Goal: Information Seeking & Learning: Check status

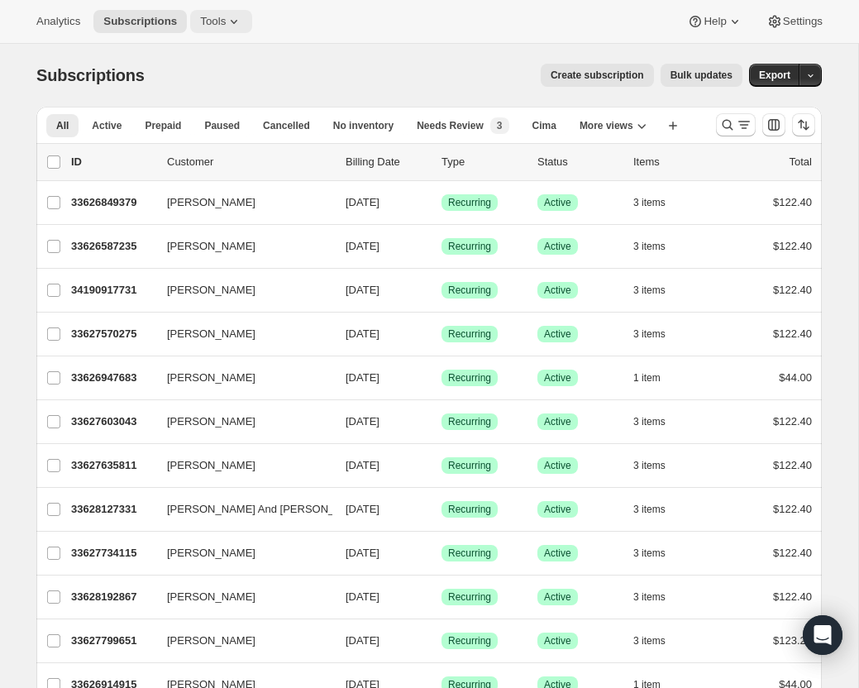
click at [222, 23] on span "Tools" at bounding box center [213, 21] width 26 height 13
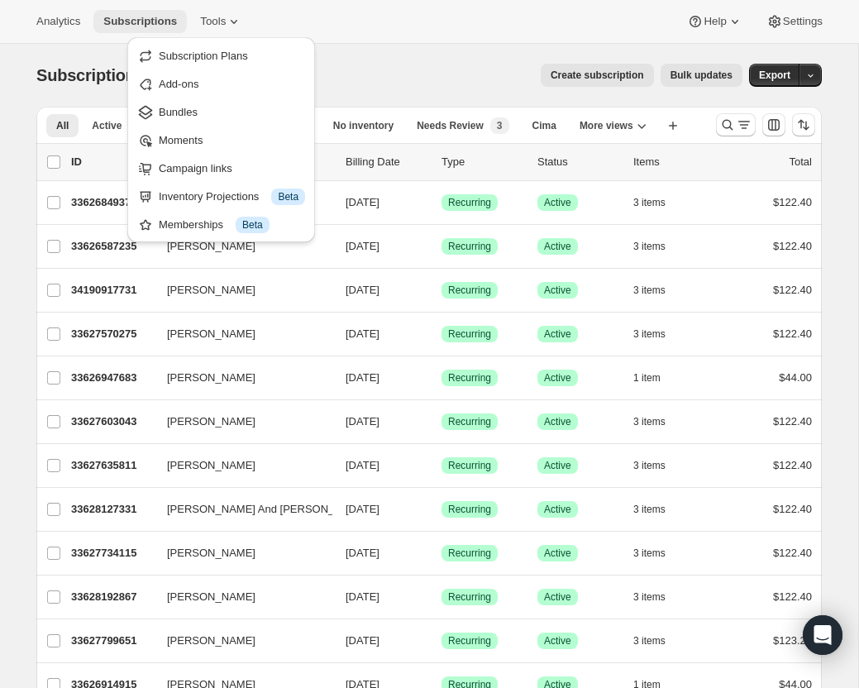
drag, startPoint x: 222, startPoint y: 23, endPoint x: 121, endPoint y: 22, distance: 100.9
click at [222, 23] on span "Tools" at bounding box center [213, 21] width 26 height 13
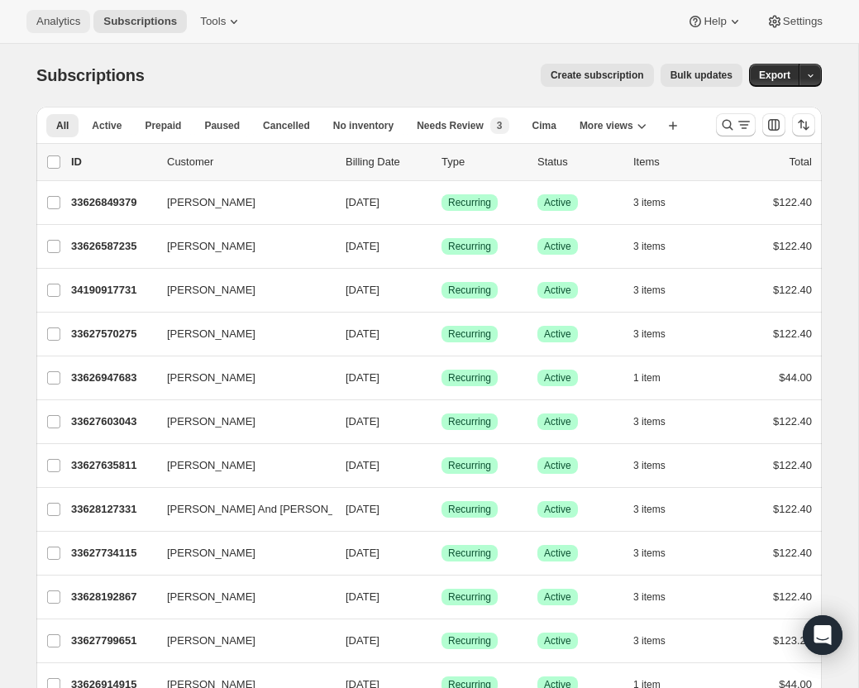
click at [61, 20] on span "Analytics" at bounding box center [58, 21] width 44 height 13
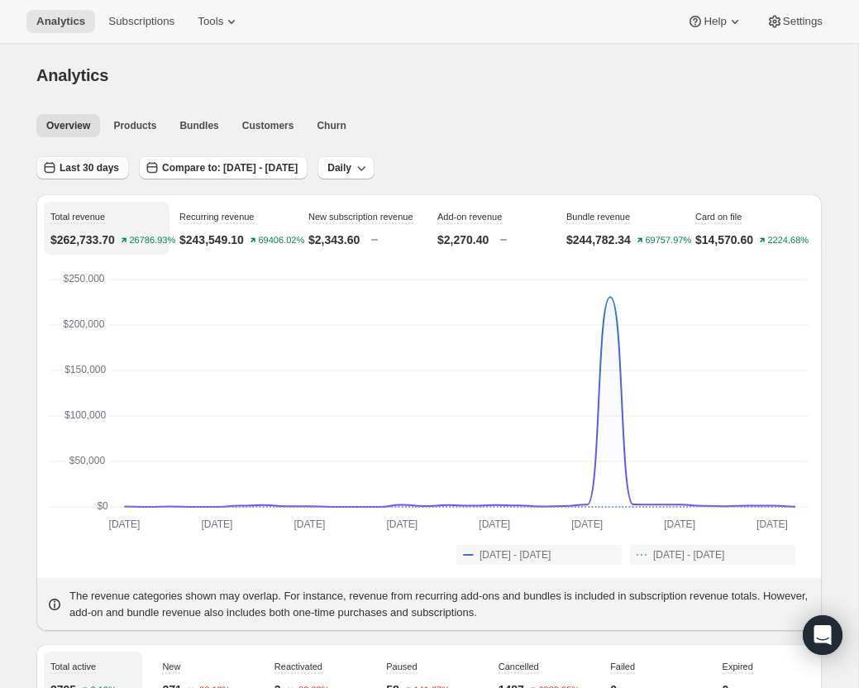
click at [85, 170] on span "Last 30 days" at bounding box center [90, 167] width 60 height 13
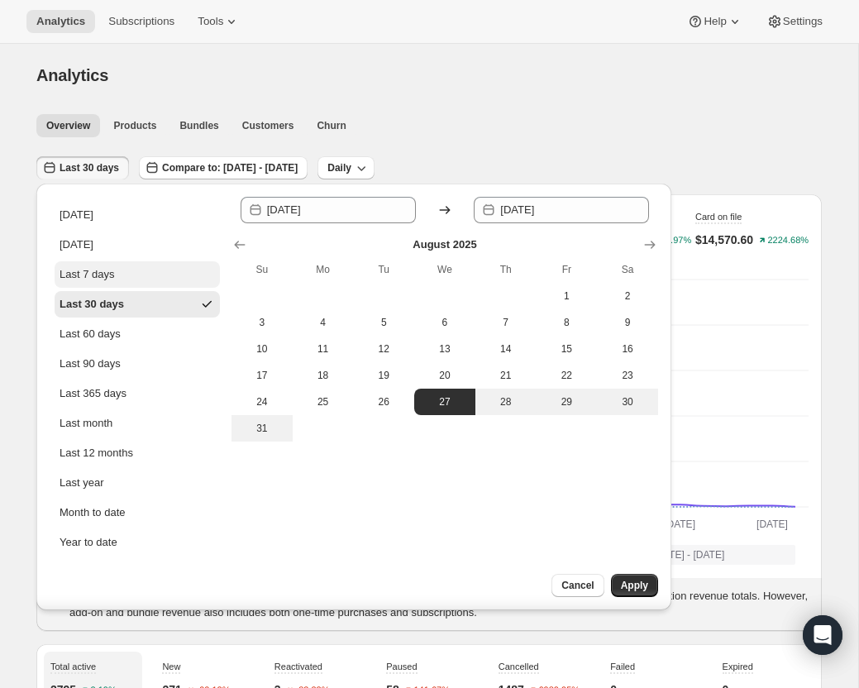
click at [97, 267] on div "Last 7 days" at bounding box center [87, 274] width 55 height 17
type input "[DATE]"
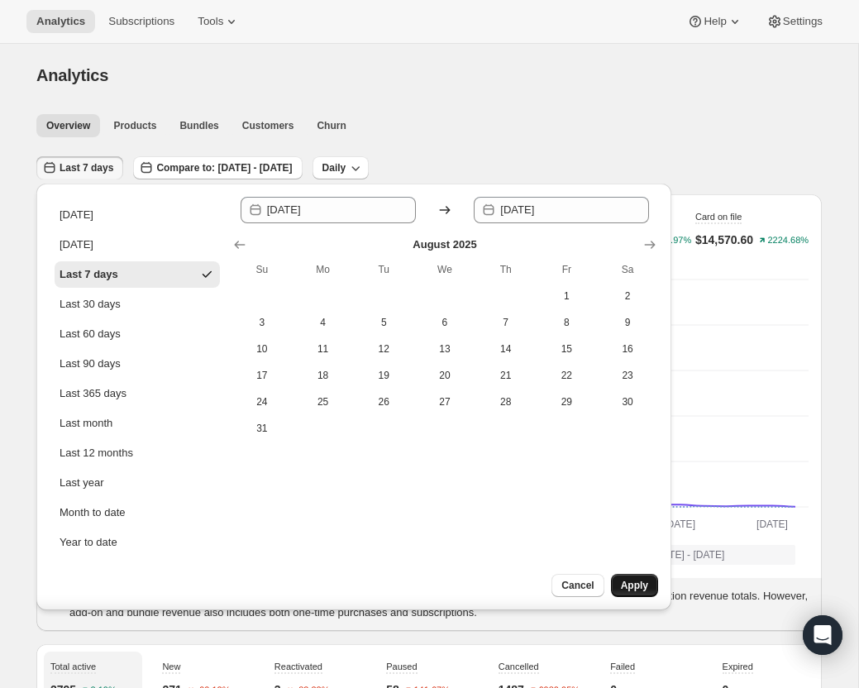
click at [626, 591] on span "Apply" at bounding box center [634, 585] width 27 height 13
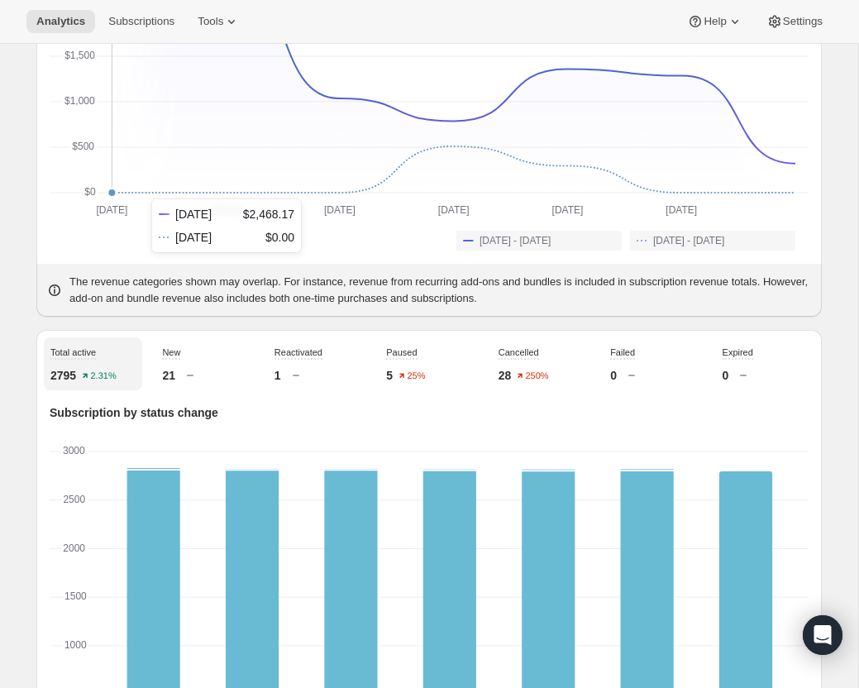
scroll to position [369, 0]
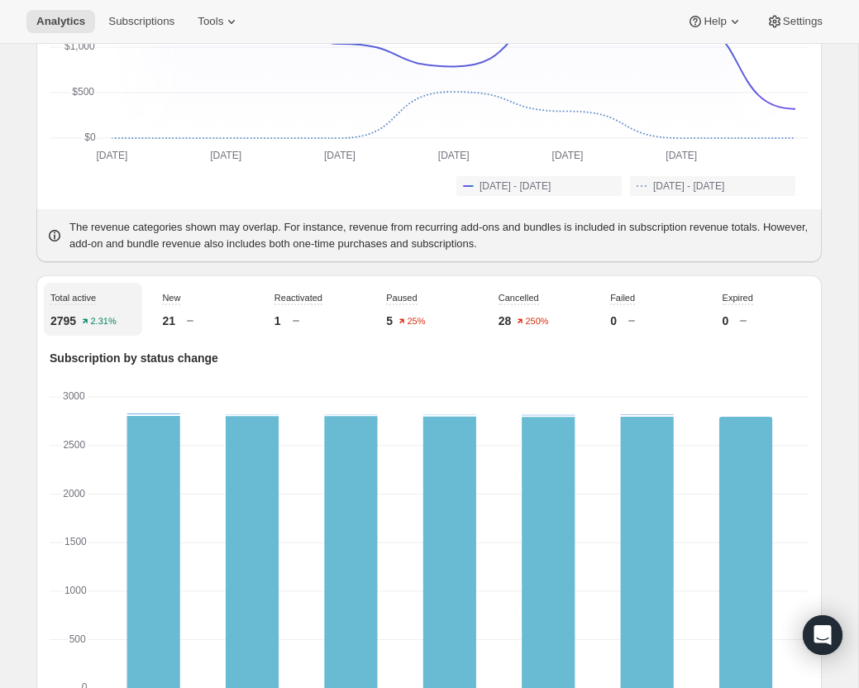
click at [177, 324] on div "New 21" at bounding box center [204, 309] width 98 height 53
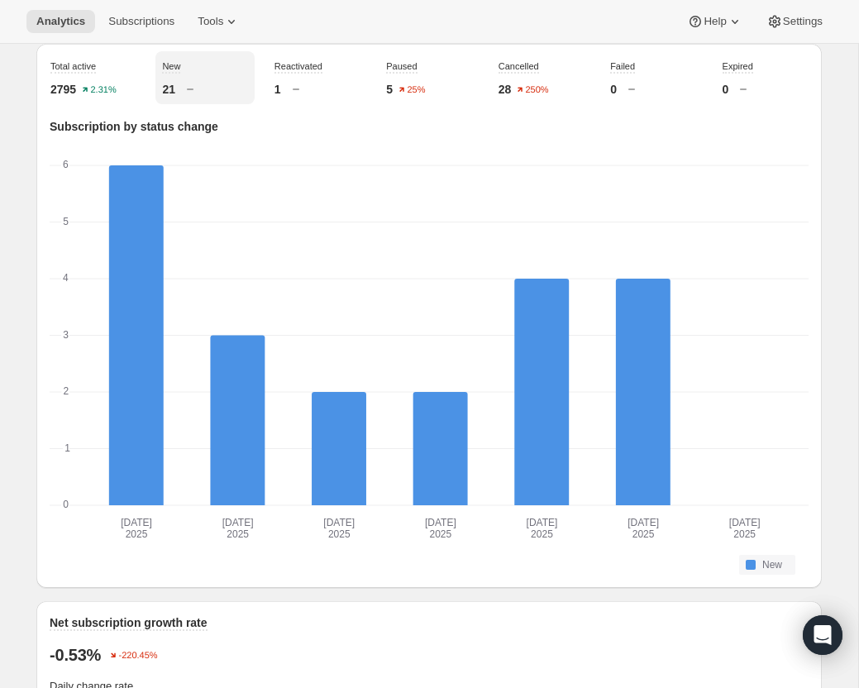
scroll to position [593, 0]
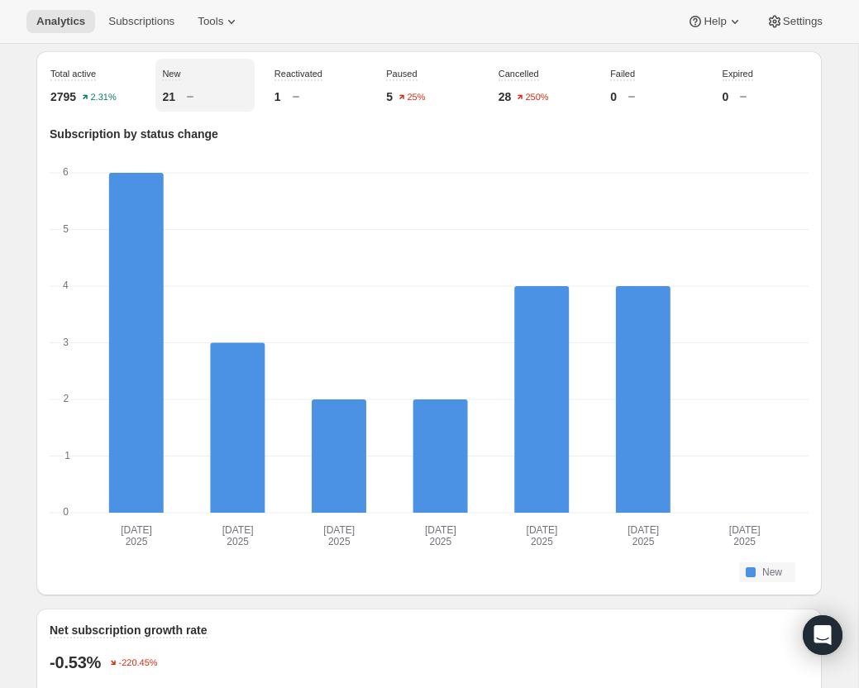
click at [524, 99] on div "Cancelled 28 250%" at bounding box center [541, 85] width 98 height 53
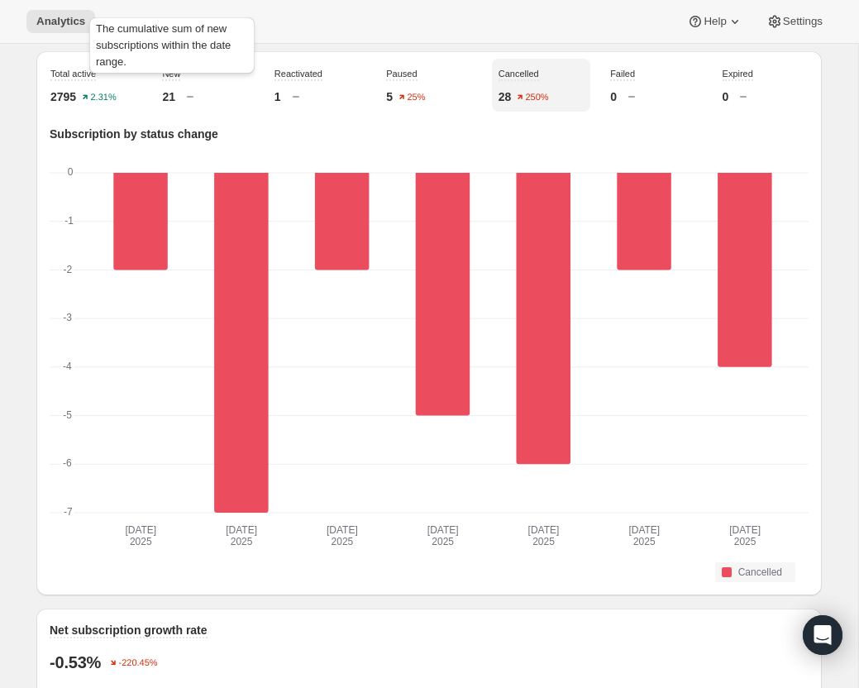
click at [179, 79] on span "New" at bounding box center [171, 74] width 18 height 10
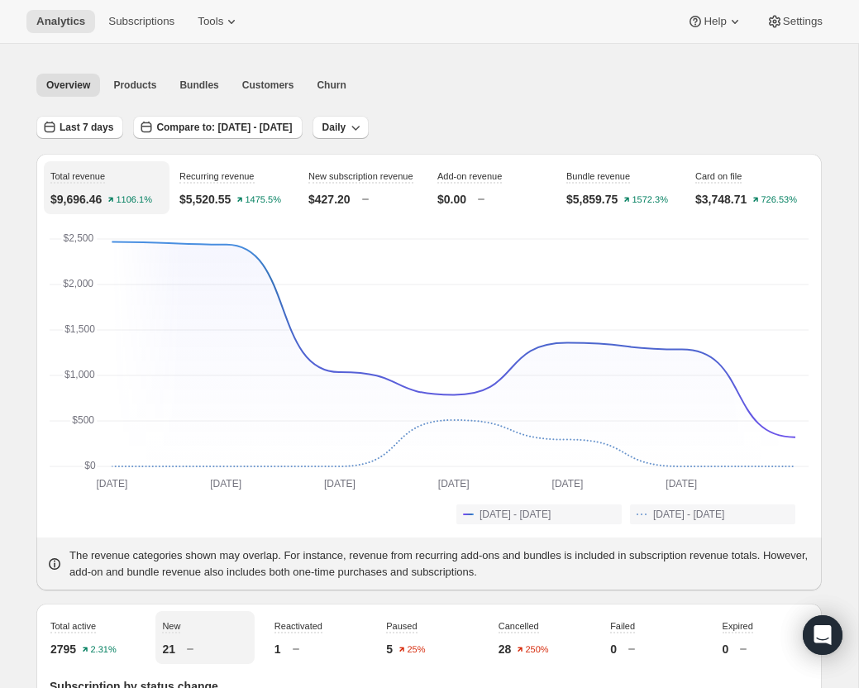
scroll to position [38, 0]
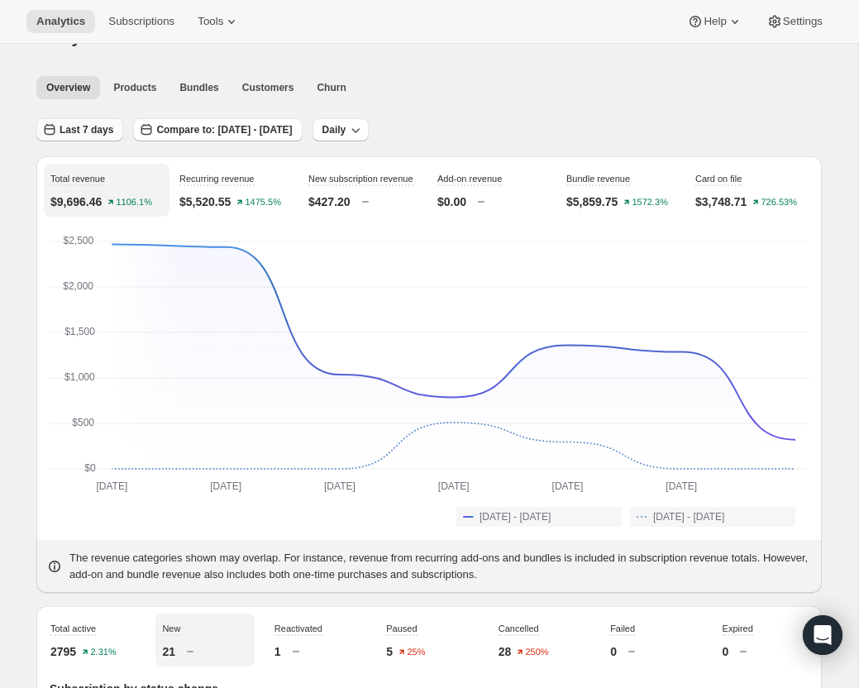
click at [101, 123] on span "Last 7 days" at bounding box center [87, 129] width 54 height 13
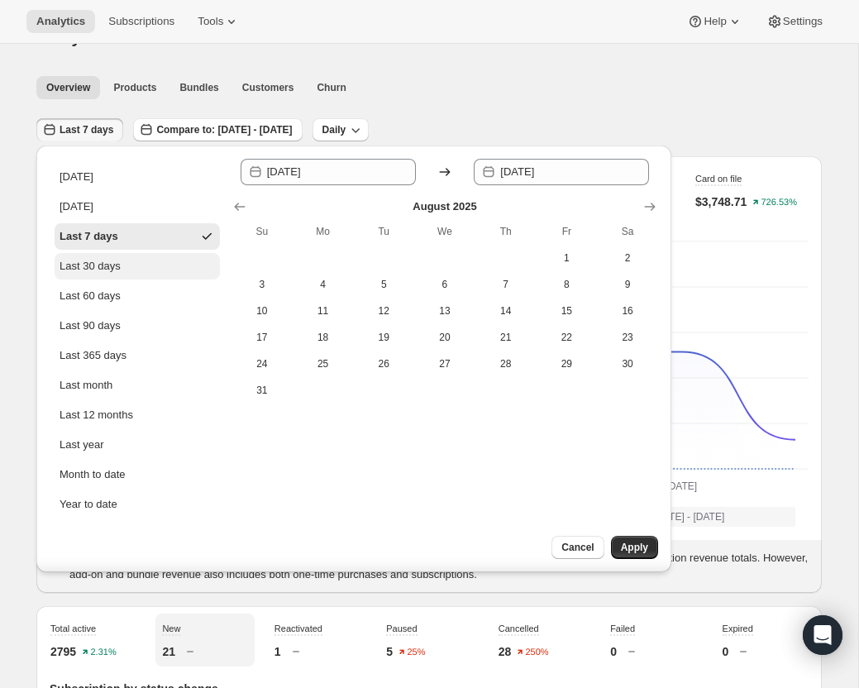
click at [111, 265] on div "Last 30 days" at bounding box center [90, 266] width 61 height 17
type input "[DATE]"
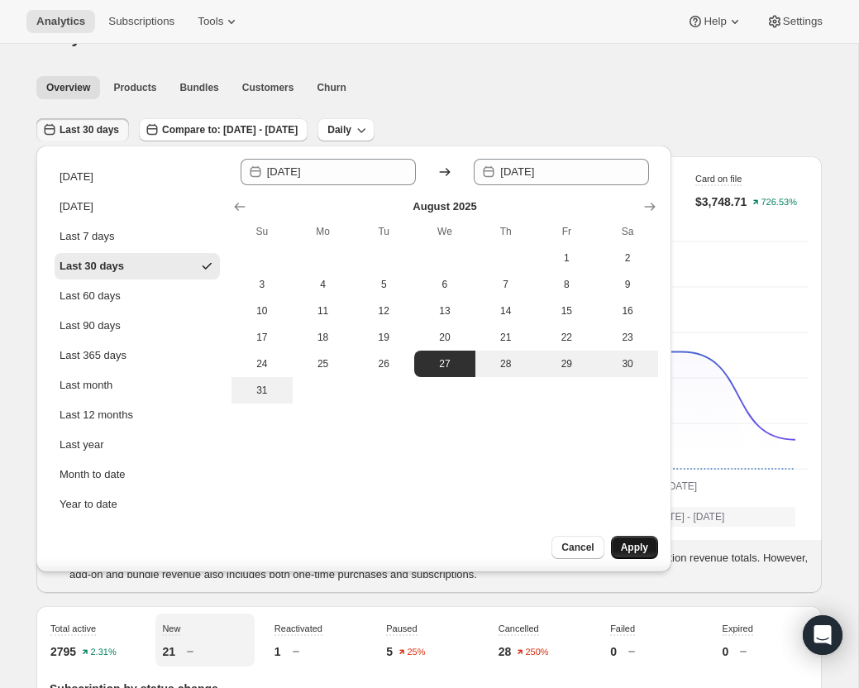
click at [651, 555] on button "Apply" at bounding box center [634, 547] width 47 height 23
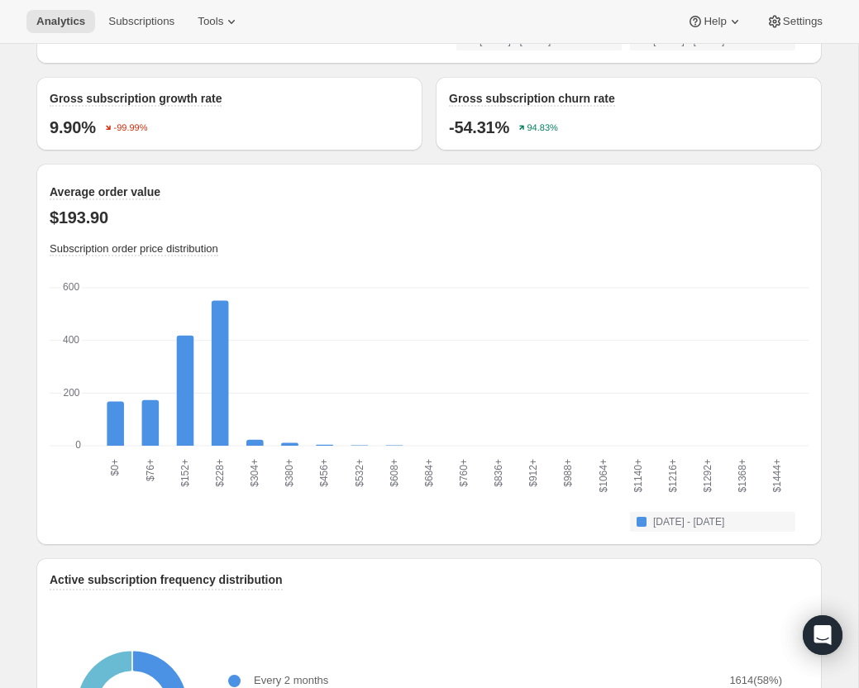
scroll to position [1562, 0]
